Goal: Task Accomplishment & Management: Manage account settings

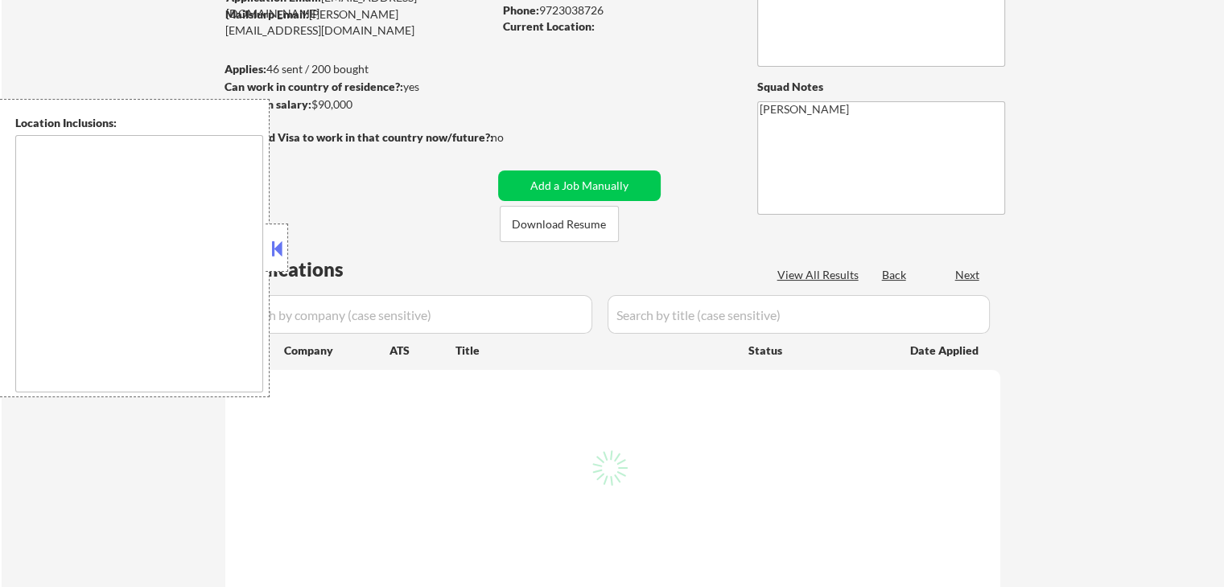
select select ""pending""
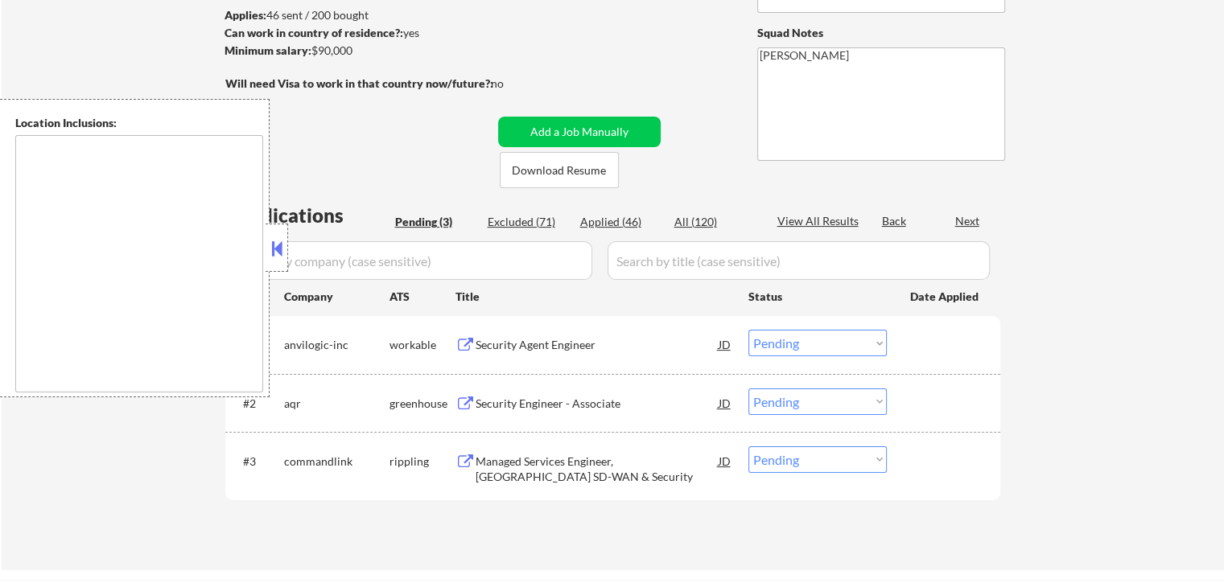
scroll to position [322, 0]
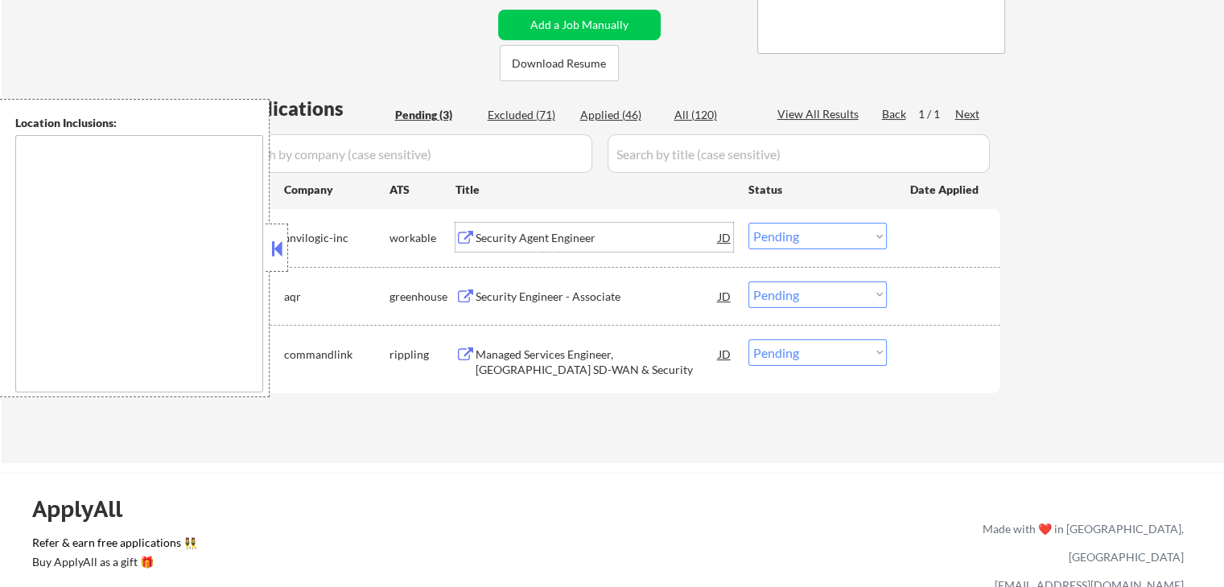
click at [534, 230] on div "Security Agent Engineer" at bounding box center [597, 238] width 243 height 16
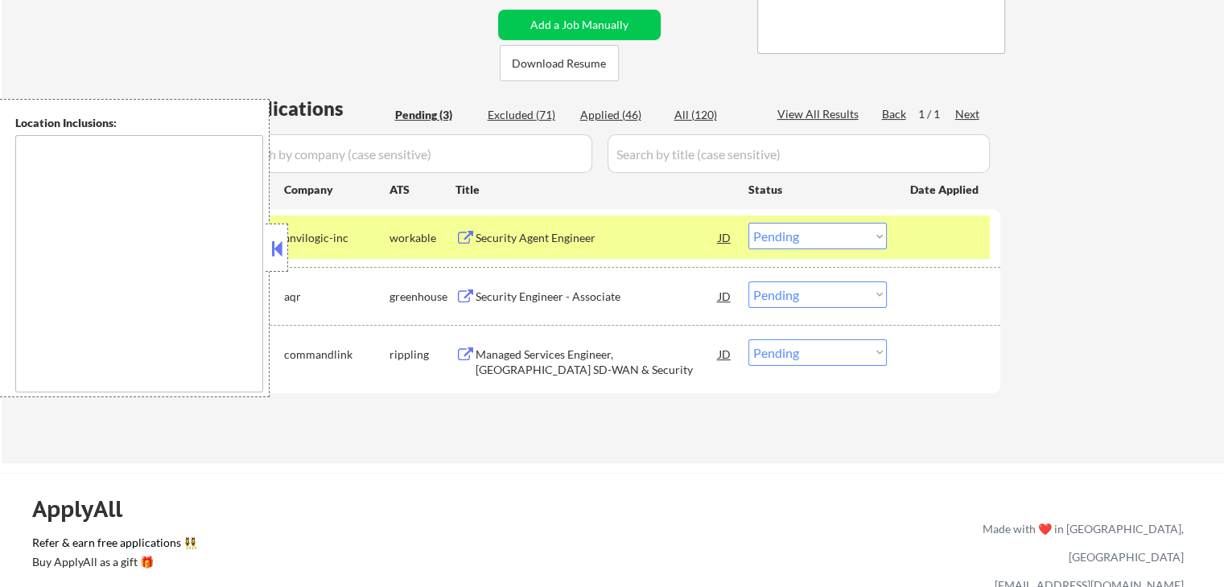
click at [525, 290] on div "Security Engineer - Associate" at bounding box center [597, 297] width 243 height 16
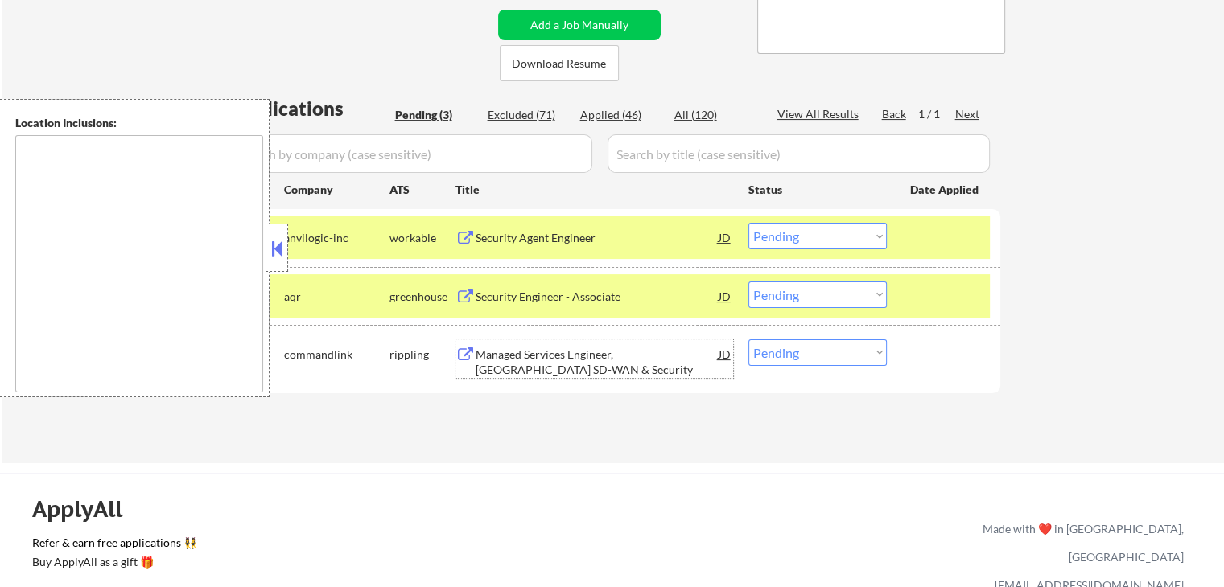
click at [529, 362] on div "Managed Services Engineer, [GEOGRAPHIC_DATA] SD-WAN & Security" at bounding box center [597, 362] width 243 height 31
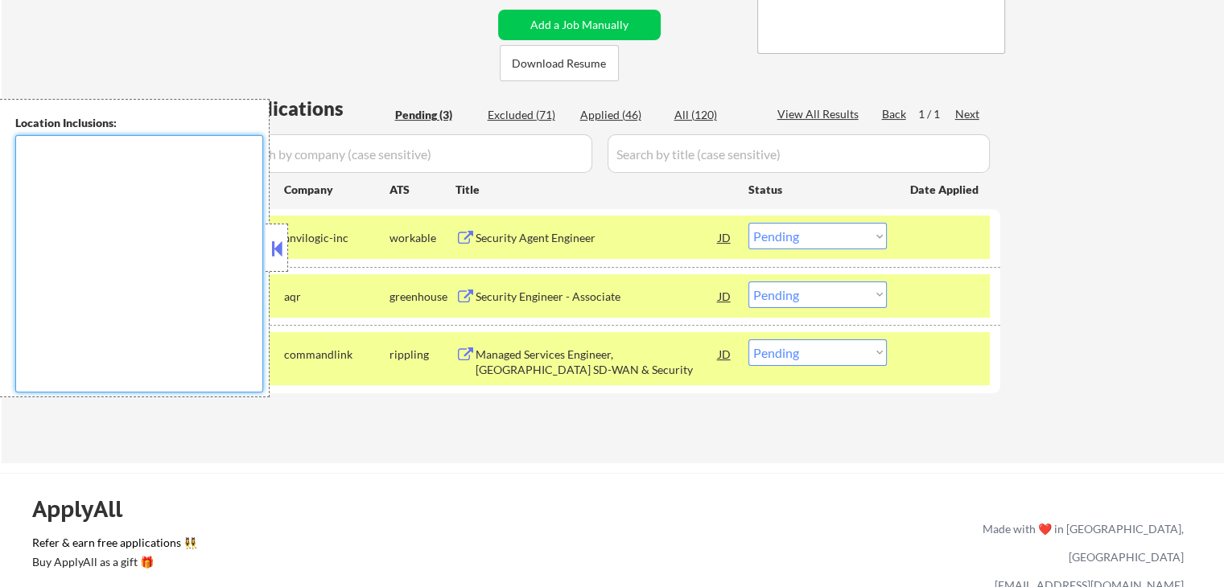
click at [103, 229] on textarea at bounding box center [139, 263] width 248 height 257
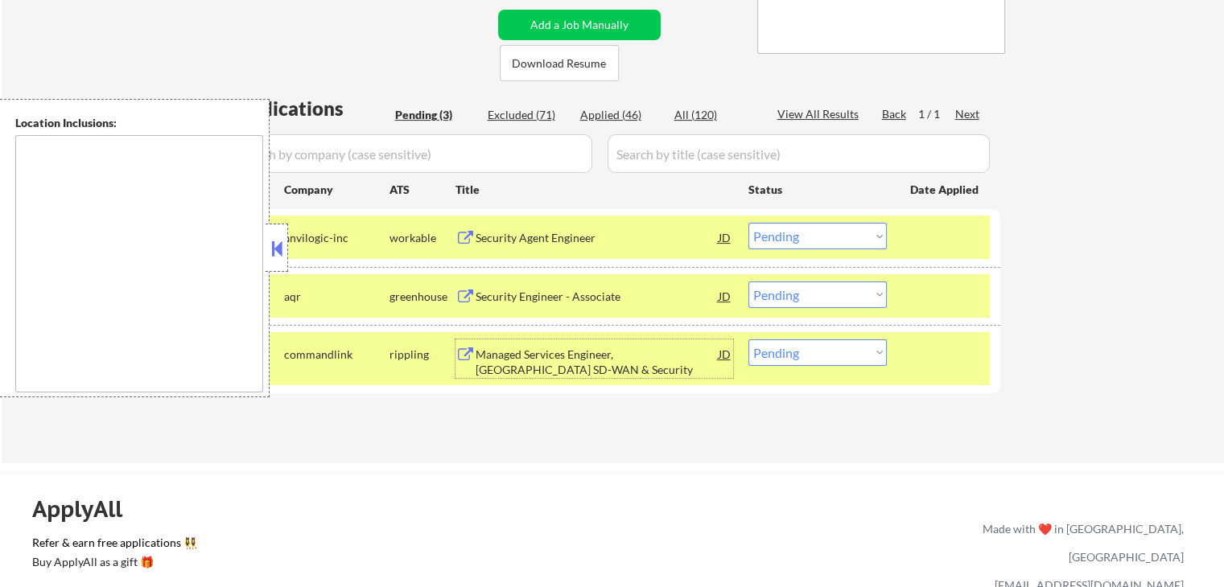
click at [530, 350] on div "Managed Services Engineer, [GEOGRAPHIC_DATA] SD-WAN & Security" at bounding box center [597, 362] width 243 height 31
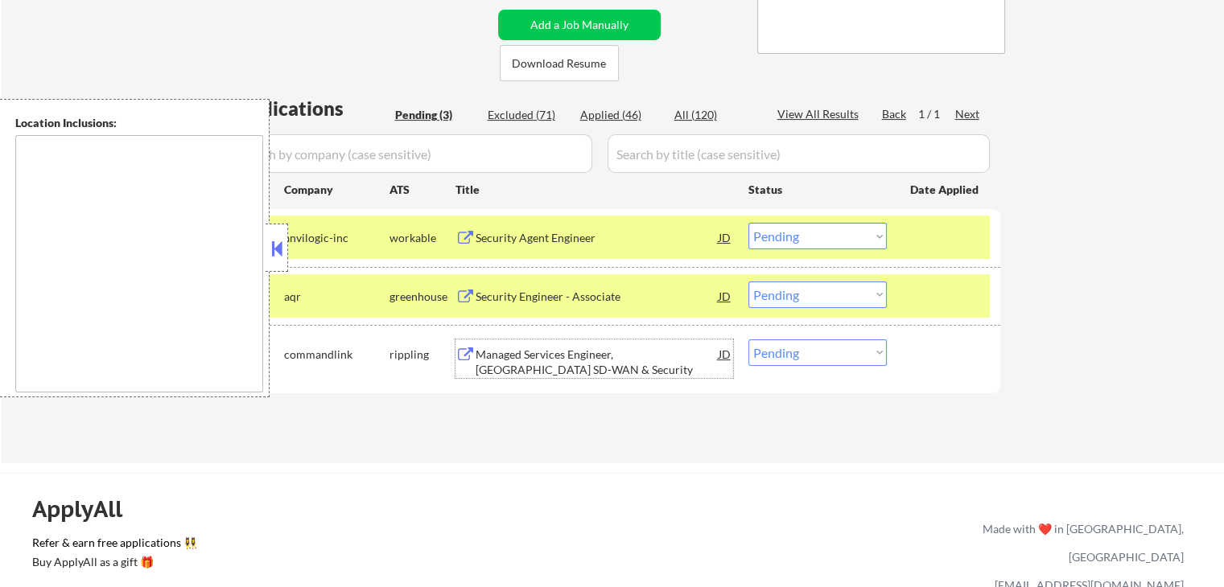
click at [843, 353] on select "Choose an option... Pending Applied Excluded (Questions) Excluded (Expired) Exc…" at bounding box center [817, 353] width 138 height 27
select select ""excluded__bad_match_""
click at [748, 340] on select "Choose an option... Pending Applied Excluded (Questions) Excluded (Expired) Exc…" at bounding box center [817, 353] width 138 height 27
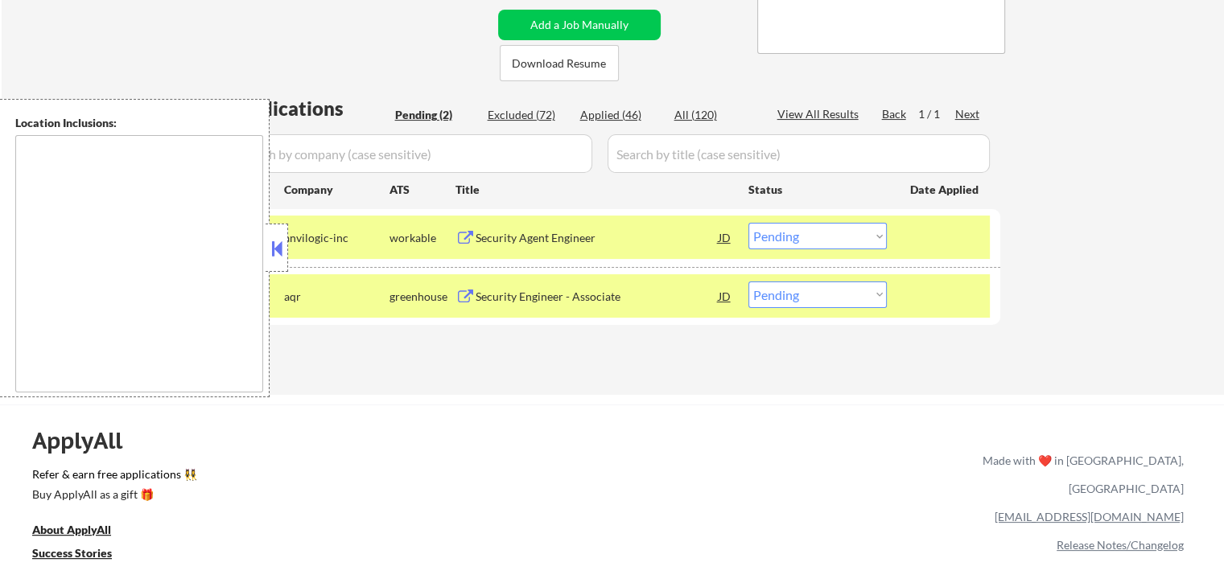
click at [545, 296] on div "Security Engineer - Associate" at bounding box center [597, 297] width 243 height 16
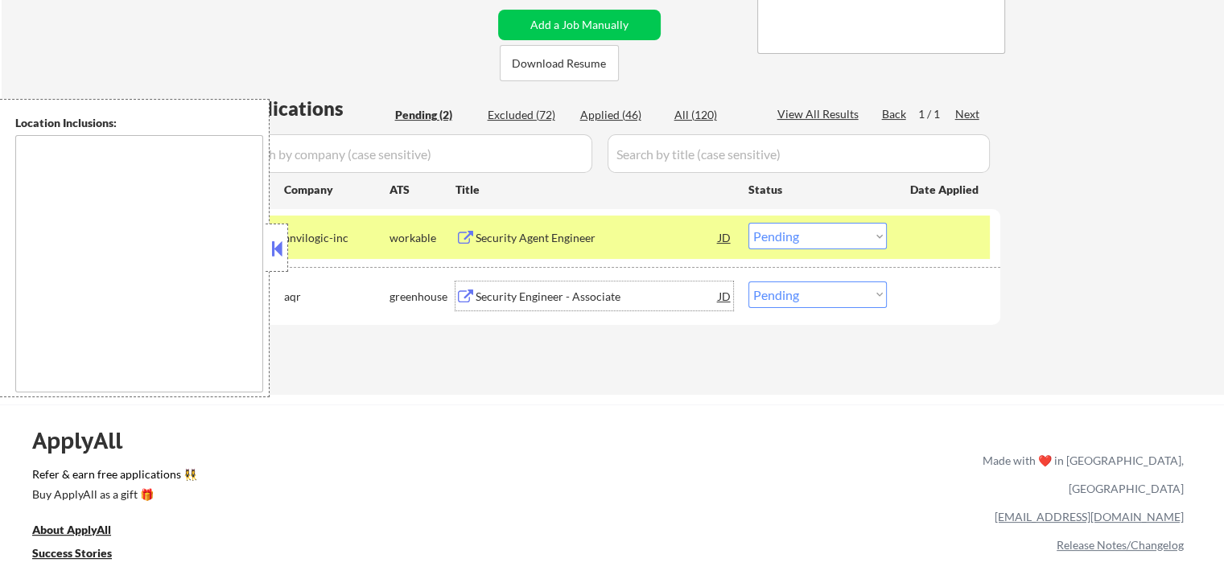
click at [807, 236] on select "Choose an option... Pending Applied Excluded (Questions) Excluded (Expired) Exc…" at bounding box center [817, 236] width 138 height 27
select select ""applied""
click at [748, 223] on select "Choose an option... Pending Applied Excluded (Questions) Excluded (Expired) Exc…" at bounding box center [817, 236] width 138 height 27
drag, startPoint x: 797, startPoint y: 290, endPoint x: 801, endPoint y: 303, distance: 13.8
click at [797, 290] on select "Choose an option... Pending Applied Excluded (Questions) Excluded (Expired) Exc…" at bounding box center [817, 295] width 138 height 27
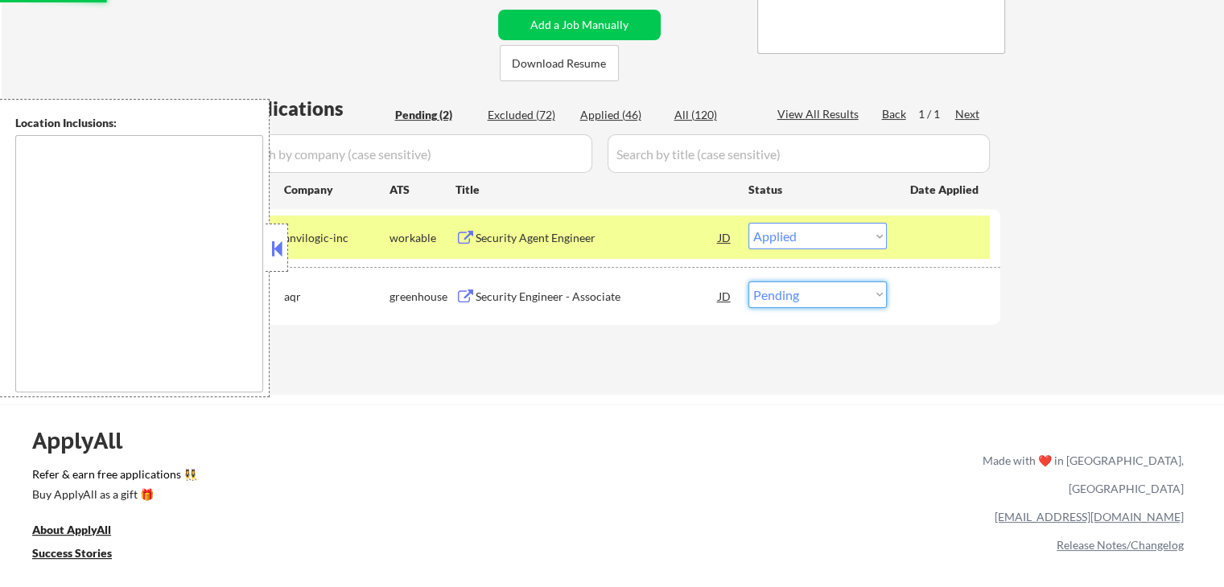
select select ""excluded__expired_""
click at [748, 282] on select "Choose an option... Pending Applied Excluded (Questions) Excluded (Expired) Exc…" at bounding box center [817, 295] width 138 height 27
click at [940, 348] on div "Applications Pending (2) Excluded (72) Applied (46) All (120) View All Results …" at bounding box center [612, 230] width 775 height 270
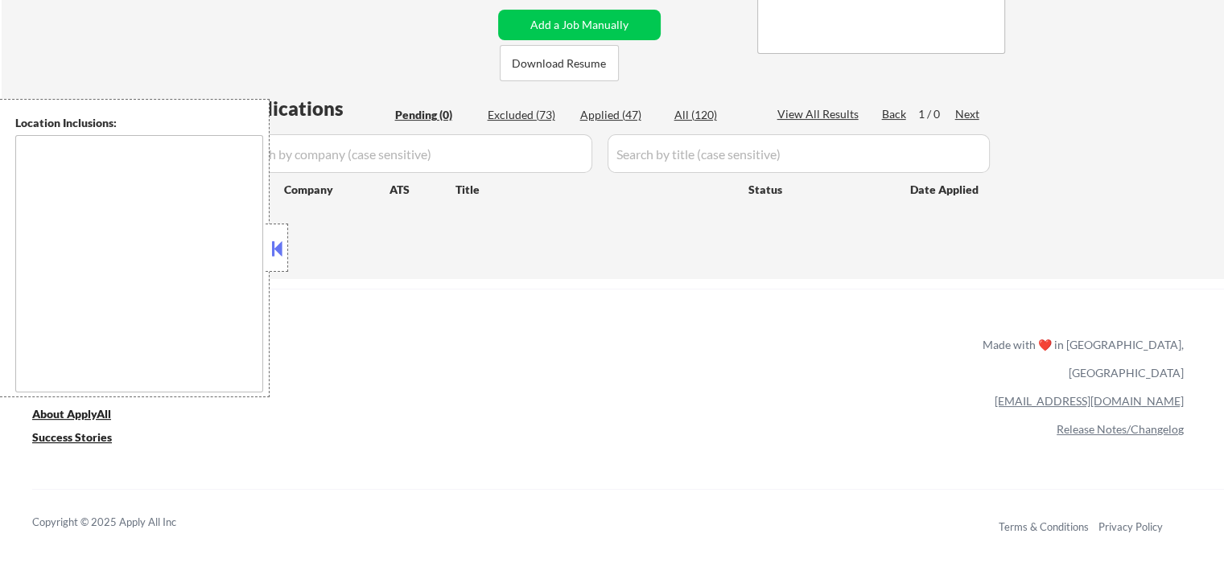
click at [1159, 89] on div "← Return to /applysquad Mailslurp Inbox Job Search Builder [PERSON_NAME] User E…" at bounding box center [613, 11] width 1222 height 537
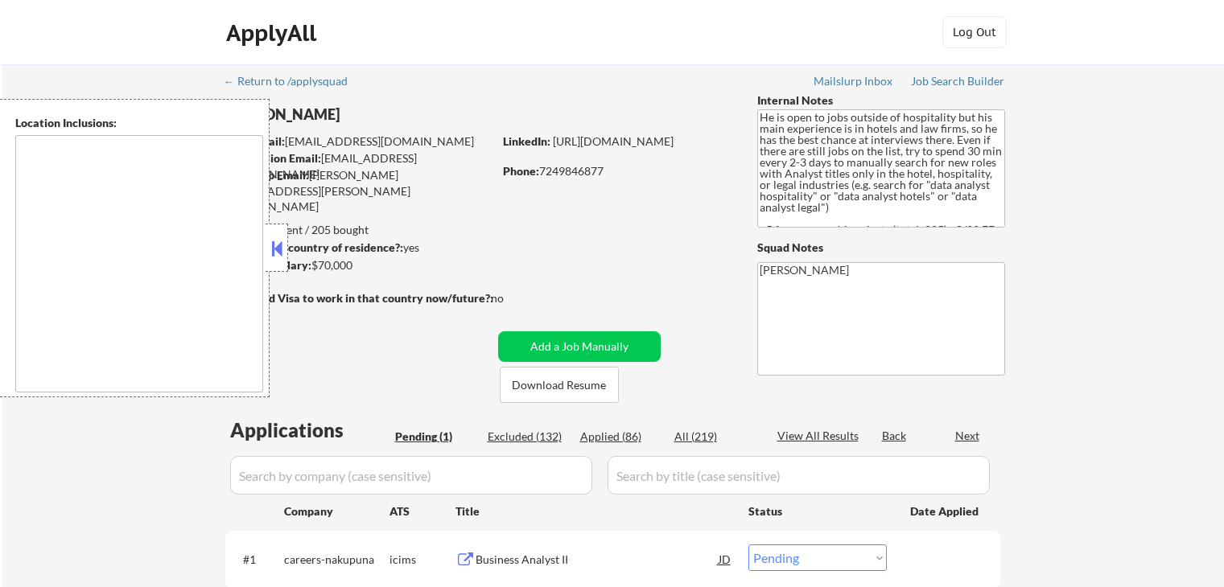
select select ""pending""
